Goal: Information Seeking & Learning: Learn about a topic

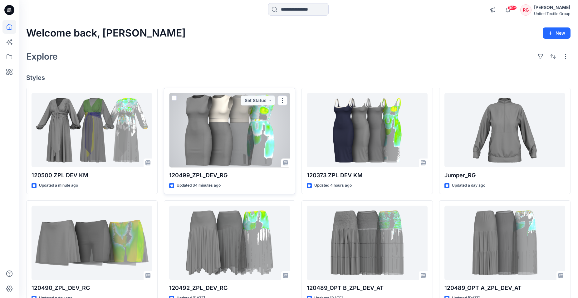
click at [201, 115] on div at bounding box center [229, 130] width 121 height 75
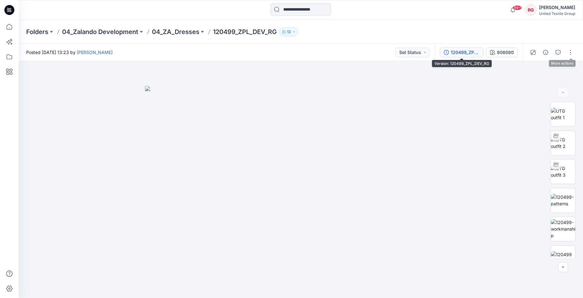
click at [467, 53] on div "120499_ZPL_DEV_RG" at bounding box center [465, 52] width 29 height 7
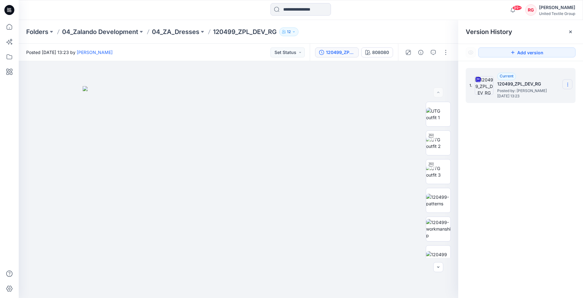
click at [569, 84] on icon at bounding box center [567, 84] width 5 height 5
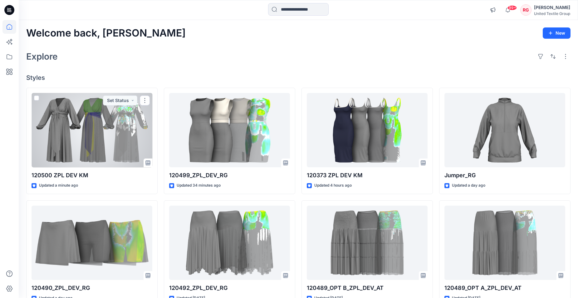
click at [94, 104] on div at bounding box center [92, 130] width 121 height 75
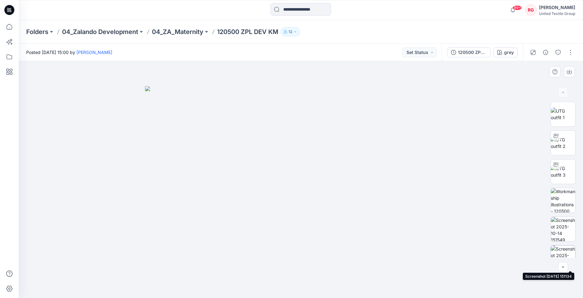
click at [556, 251] on img at bounding box center [563, 257] width 24 height 24
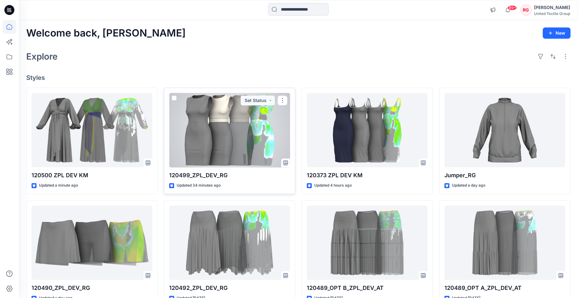
click at [235, 122] on div at bounding box center [229, 130] width 121 height 75
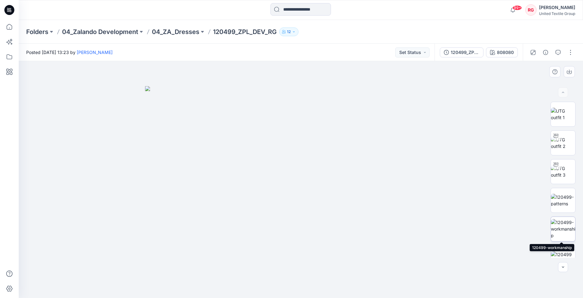
click at [561, 231] on img at bounding box center [563, 229] width 24 height 20
